Goal: Task Accomplishment & Management: Manage account settings

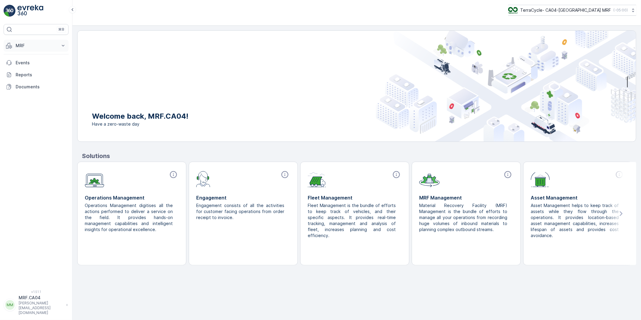
click at [24, 47] on p "MRF" at bounding box center [36, 46] width 41 height 6
click at [23, 73] on p "Pallet" at bounding box center [20, 73] width 11 height 6
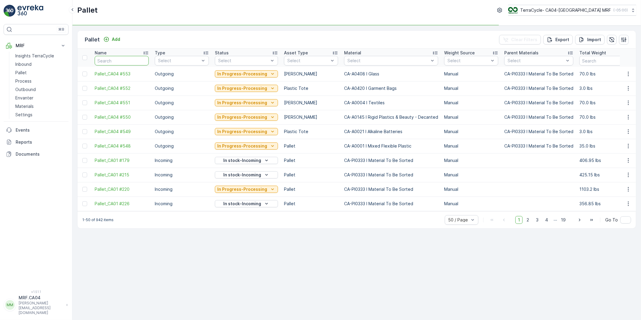
click at [112, 58] on input "text" at bounding box center [122, 61] width 54 height 10
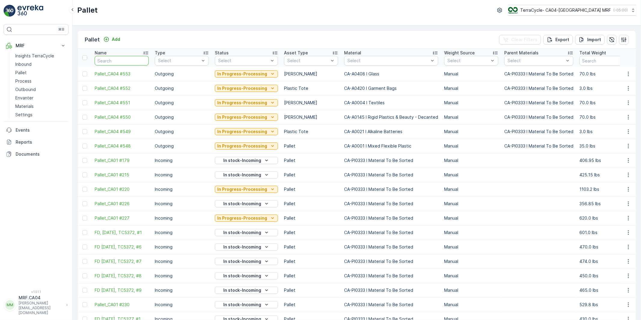
click at [122, 60] on input "text" at bounding box center [122, 61] width 54 height 10
paste input "TC5398"
type input "TC5398"
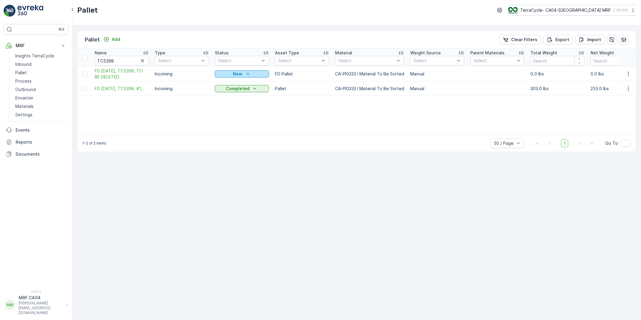
click at [251, 73] on div "New" at bounding box center [241, 74] width 49 height 6
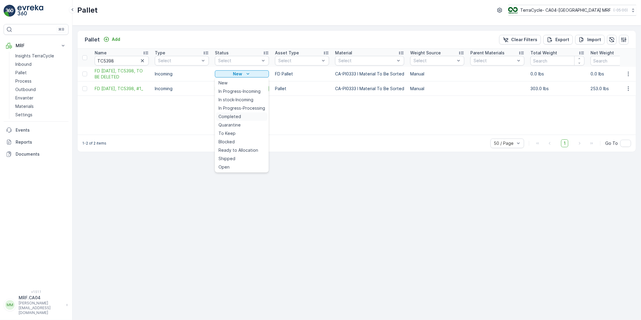
click at [237, 115] on span "Completed" at bounding box center [230, 117] width 23 height 6
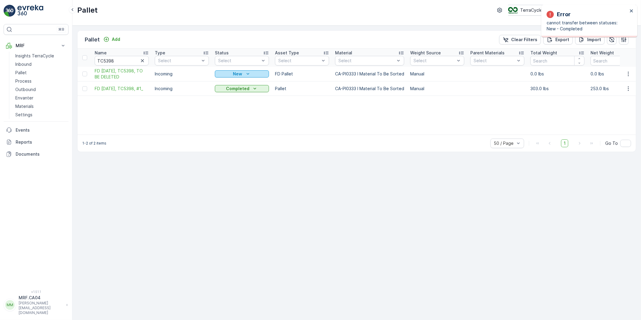
click at [248, 73] on icon "New" at bounding box center [248, 74] width 6 height 6
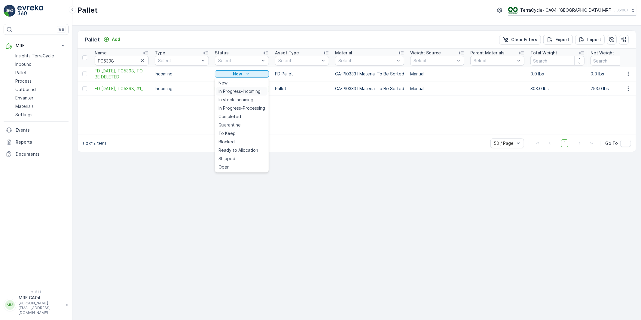
click at [239, 91] on span "In Progress-Incoming" at bounding box center [240, 91] width 42 height 6
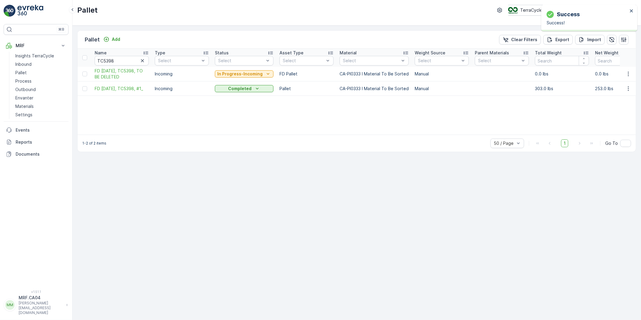
click at [248, 75] on p "In Progress-Incoming" at bounding box center [239, 74] width 45 height 6
click at [228, 117] on span "Completed" at bounding box center [230, 117] width 23 height 6
click at [256, 74] on p "In Progress-Incoming" at bounding box center [239, 74] width 45 height 6
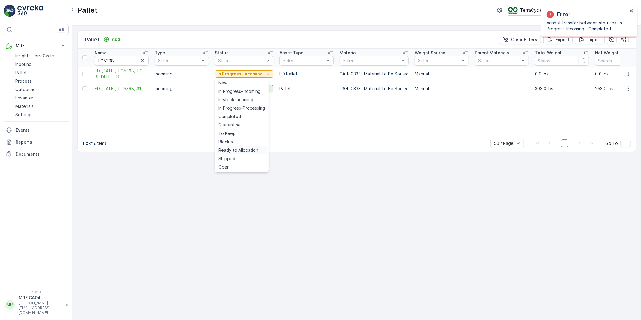
click at [235, 148] on span "Ready to Allocation" at bounding box center [239, 150] width 40 height 6
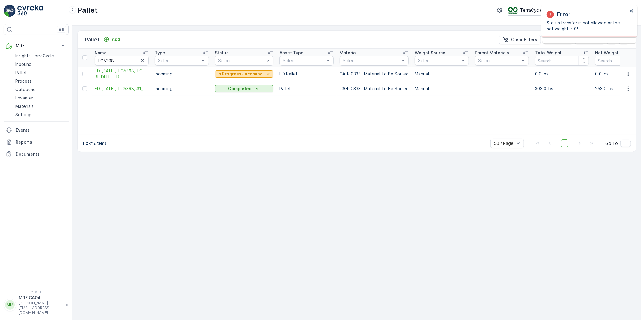
click at [258, 73] on p "In Progress-Incoming" at bounding box center [239, 74] width 45 height 6
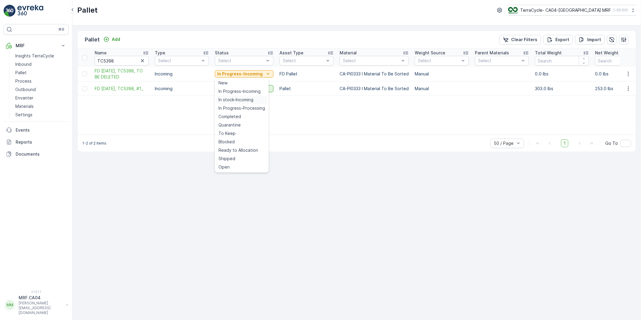
click at [237, 100] on span "In stock-Incoming" at bounding box center [236, 100] width 35 height 6
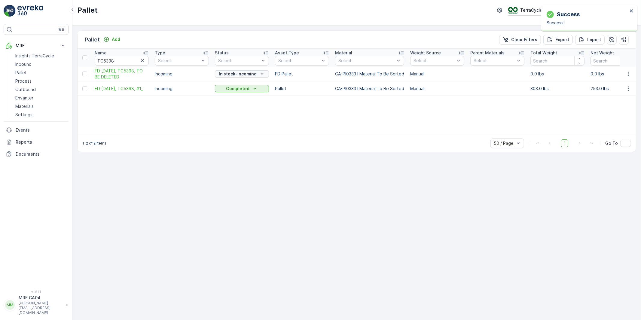
click at [249, 74] on p "In stock-Incoming" at bounding box center [238, 74] width 38 height 6
click at [235, 166] on div "Open" at bounding box center [241, 167] width 51 height 8
click at [248, 73] on p "In stock-Incoming" at bounding box center [238, 74] width 38 height 6
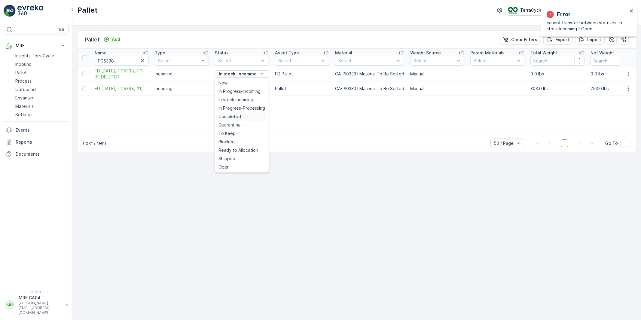
click at [235, 118] on span "Completed" at bounding box center [230, 117] width 23 height 6
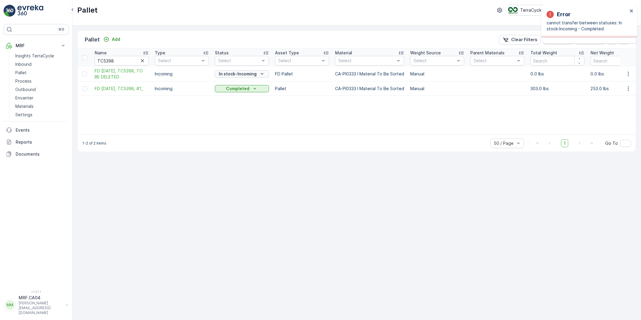
click at [258, 75] on div "In stock-Incoming" at bounding box center [241, 74] width 49 height 6
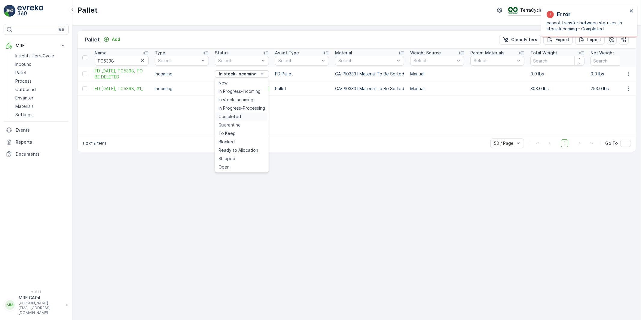
click at [233, 116] on span "Completed" at bounding box center [230, 117] width 23 height 6
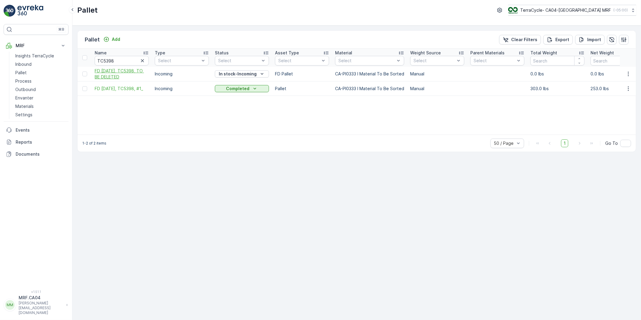
drag, startPoint x: 90, startPoint y: 70, endPoint x: 129, endPoint y: 77, distance: 39.1
copy span "FD [DATE], TC5398, TO BE DELETED"
click at [114, 60] on input "TC5398" at bounding box center [122, 61] width 54 height 10
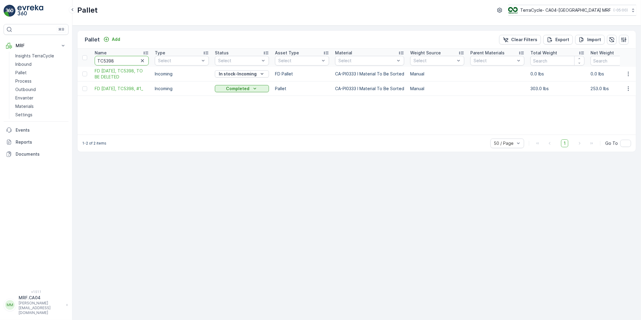
click at [142, 61] on icon "button" at bounding box center [142, 60] width 3 height 3
click at [117, 60] on input "text" at bounding box center [122, 61] width 54 height 10
paste input "FD [DATE], TC4521, #1"
type input "FD [DATE], TC4521, #1"
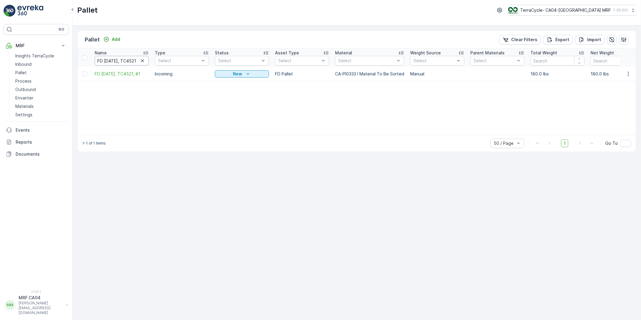
click at [126, 62] on input "FD [DATE], TC4521, #1" at bounding box center [122, 61] width 54 height 10
drag, startPoint x: 131, startPoint y: 61, endPoint x: 63, endPoint y: 60, distance: 68.8
click at [62, 59] on div "⌘B MRF Insights TerraCycle Inbound Pallet Process Outbound Envanter Materials S…" at bounding box center [320, 160] width 641 height 320
type input "TC4521, #1"
drag, startPoint x: 112, startPoint y: 61, endPoint x: 142, endPoint y: 60, distance: 29.5
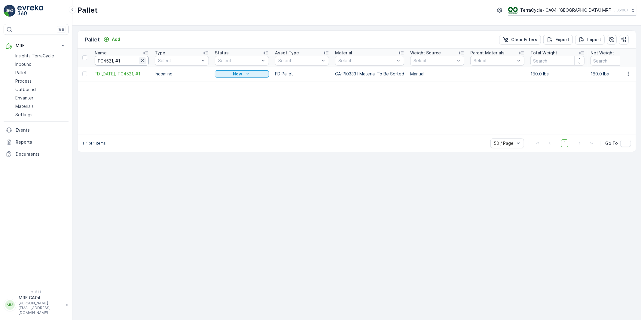
click at [142, 60] on div "TC4521, #1" at bounding box center [122, 61] width 54 height 10
type input "TC4521"
click at [132, 85] on span "FD [DATE], TC4521, #1" at bounding box center [122, 88] width 54 height 6
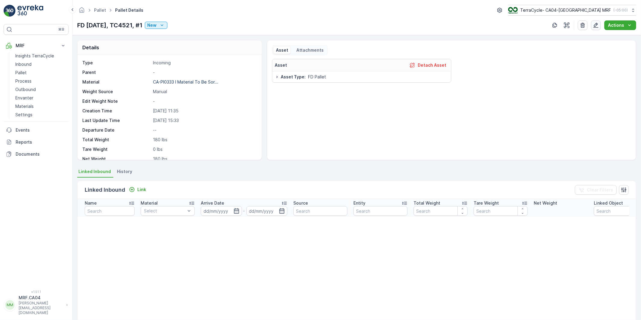
click at [596, 23] on icon "button" at bounding box center [596, 25] width 6 height 6
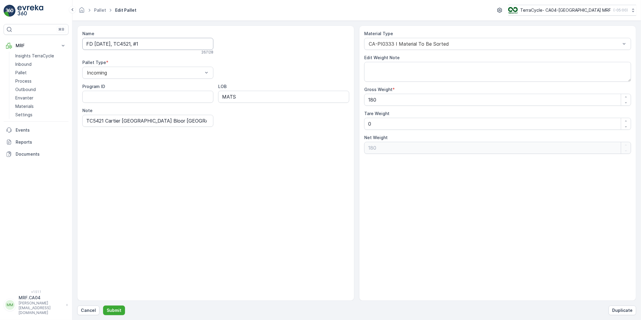
click at [137, 44] on input "FD [DATE], TC4521, #1" at bounding box center [147, 44] width 131 height 12
type input "FD [DATE], TC5421, #1"
click at [115, 310] on p "Submit" at bounding box center [114, 310] width 15 height 6
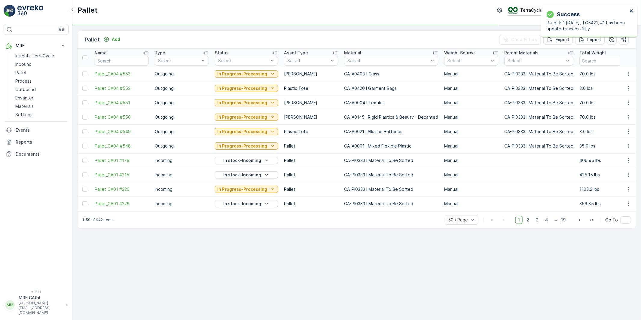
click at [630, 9] on icon "close" at bounding box center [632, 10] width 4 height 5
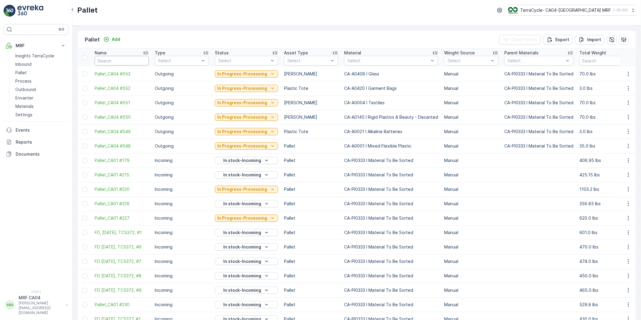
click at [114, 62] on input "text" at bounding box center [122, 61] width 54 height 10
paste input "FD [DATE], TC4521, #1"
type input "FD [DATE], TC4521, #1"
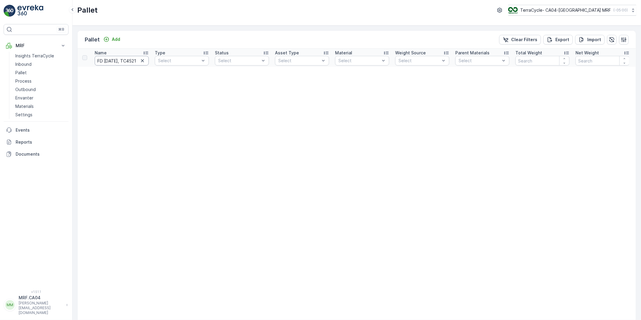
click at [124, 59] on input "FD [DATE], TC4521, #1" at bounding box center [122, 61] width 54 height 10
drag, startPoint x: 131, startPoint y: 60, endPoint x: 40, endPoint y: 66, distance: 91.5
click at [39, 62] on div "⌘B MRF Insights TerraCycle Inbound Pallet Process Outbound Envanter Materials S…" at bounding box center [320, 160] width 641 height 320
type input "TC4521, #1"
drag, startPoint x: 113, startPoint y: 61, endPoint x: 151, endPoint y: 61, distance: 37.6
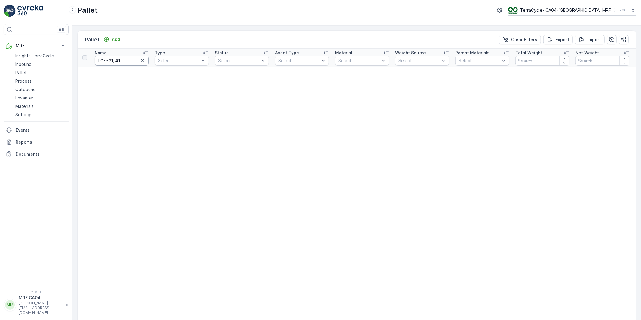
click at [151, 61] on th "Name TC4521, #1" at bounding box center [122, 58] width 60 height 18
type input "TC4521"
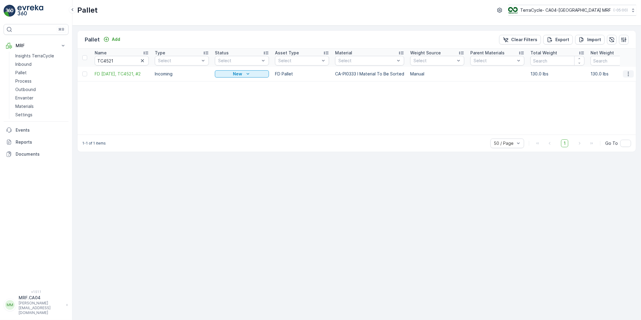
click at [629, 72] on icon "button" at bounding box center [628, 74] width 1 height 5
click at [610, 92] on span "Edit Pallet" at bounding box center [614, 91] width 20 height 6
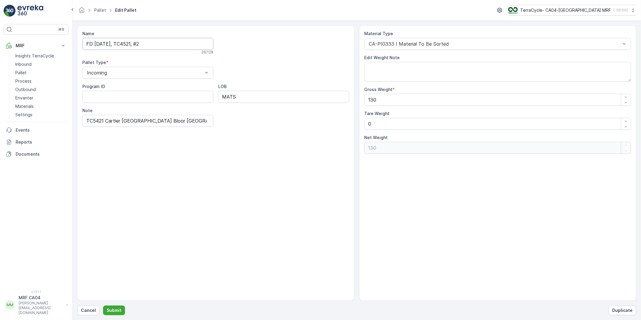
click at [136, 44] on input "FD [DATE], TC4521, #2" at bounding box center [147, 44] width 131 height 12
type input "FD [DATE], TC5421, #2"
click at [115, 311] on p "Submit" at bounding box center [114, 310] width 15 height 6
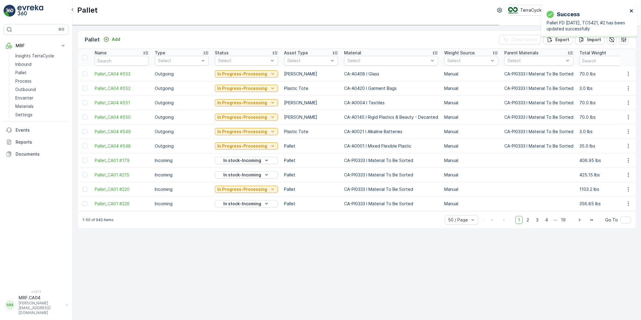
click at [632, 10] on icon "close" at bounding box center [631, 10] width 3 height 3
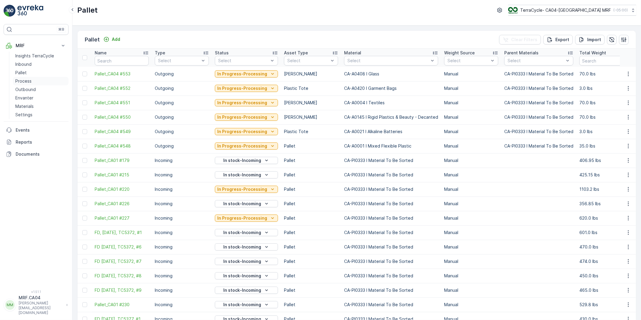
click at [22, 80] on p "Process" at bounding box center [23, 81] width 16 height 6
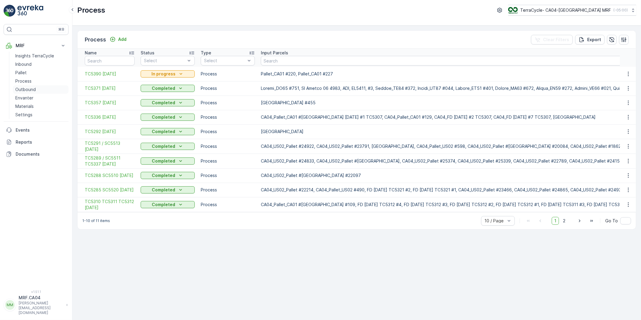
click at [27, 89] on p "Outbound" at bounding box center [25, 90] width 20 height 6
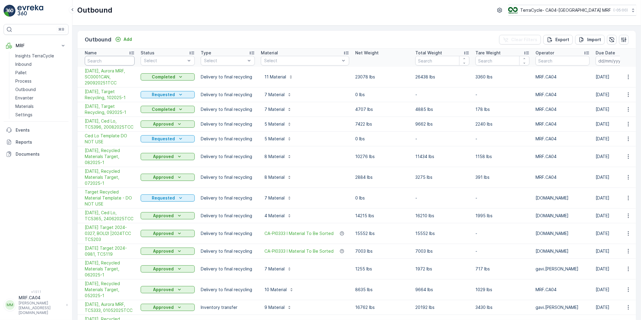
click at [103, 61] on input "text" at bounding box center [110, 61] width 50 height 10
type input "5421"
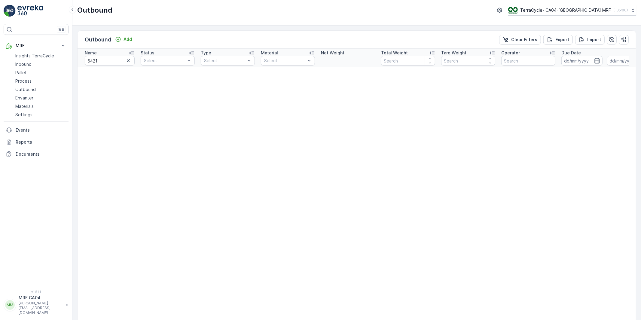
drag, startPoint x: 106, startPoint y: 55, endPoint x: 104, endPoint y: 58, distance: 3.5
click at [105, 56] on th "Name 5421" at bounding box center [108, 58] width 60 height 18
click at [102, 59] on input "5421" at bounding box center [110, 61] width 50 height 10
drag, startPoint x: 84, startPoint y: 60, endPoint x: 78, endPoint y: 60, distance: 5.7
click at [78, 60] on th "Name 5421" at bounding box center [108, 58] width 60 height 18
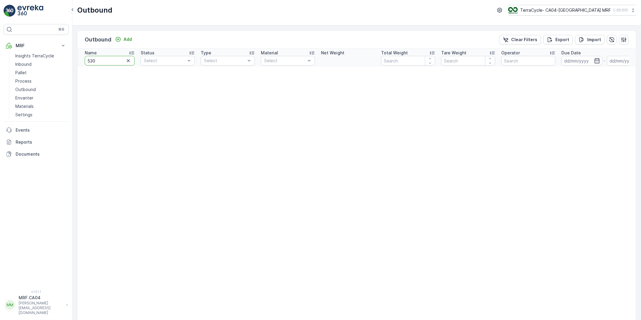
type input "5307"
